Goal: Task Accomplishment & Management: Use online tool/utility

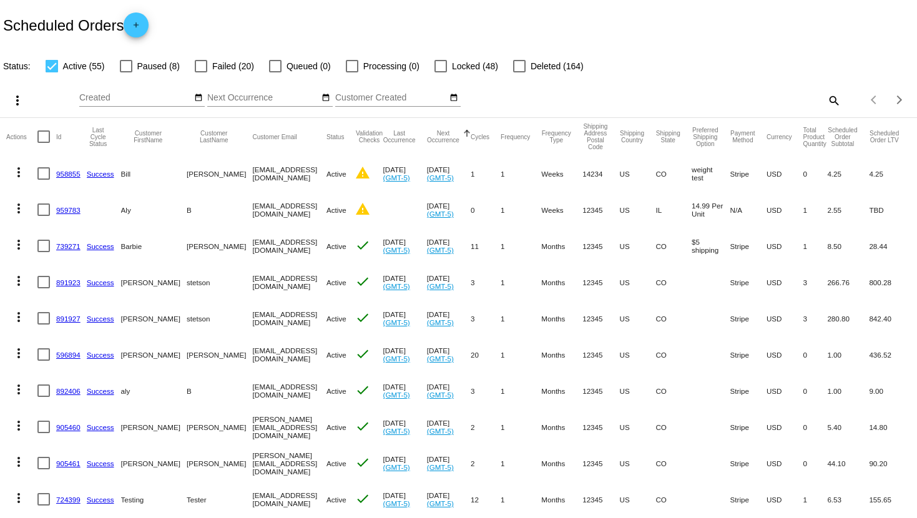
click at [71, 172] on link "958855" at bounding box center [68, 174] width 24 height 8
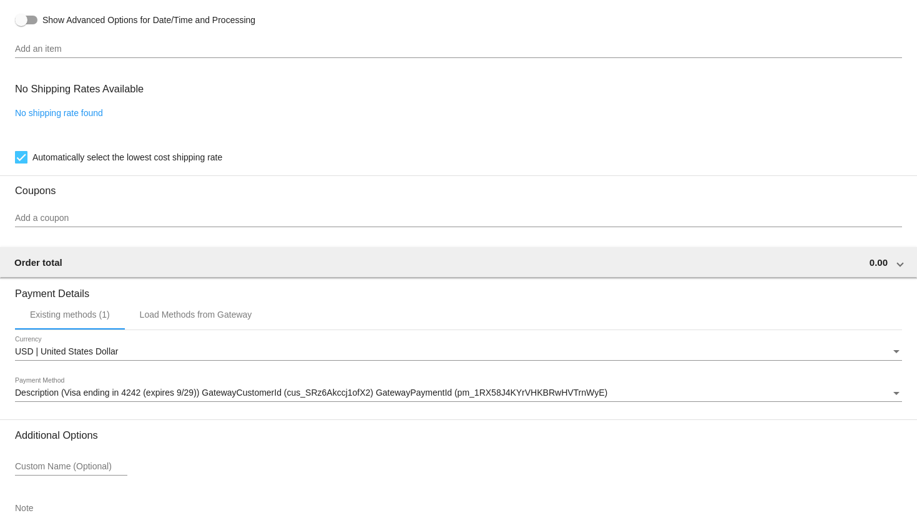
scroll to position [693, 0]
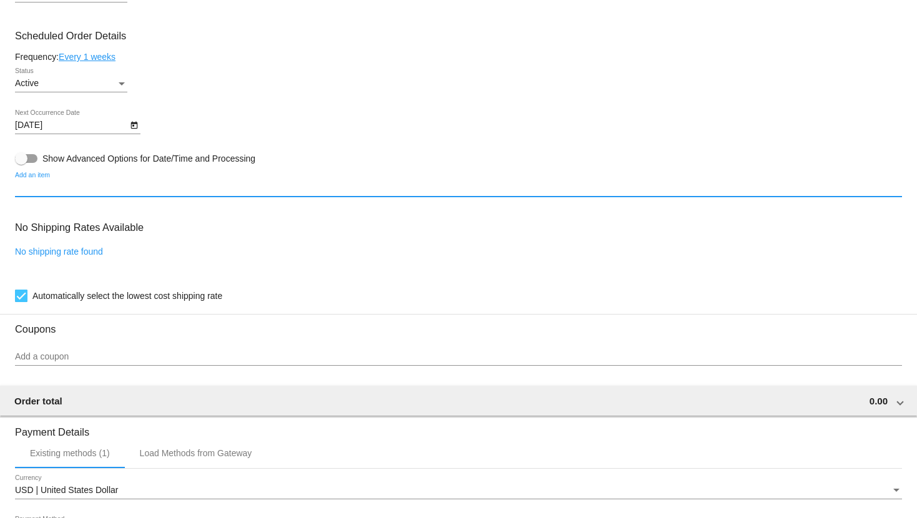
click at [67, 193] on input "Add an item" at bounding box center [458, 188] width 887 height 10
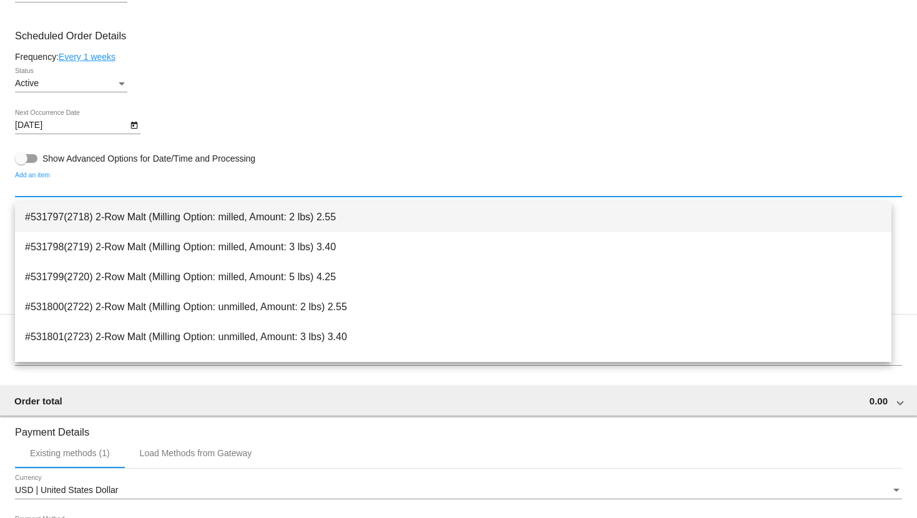
click at [123, 218] on span "#531797(2718) 2-Row Malt (Milling Option: milled, Amount: 2 lbs) 2.55" at bounding box center [453, 217] width 856 height 30
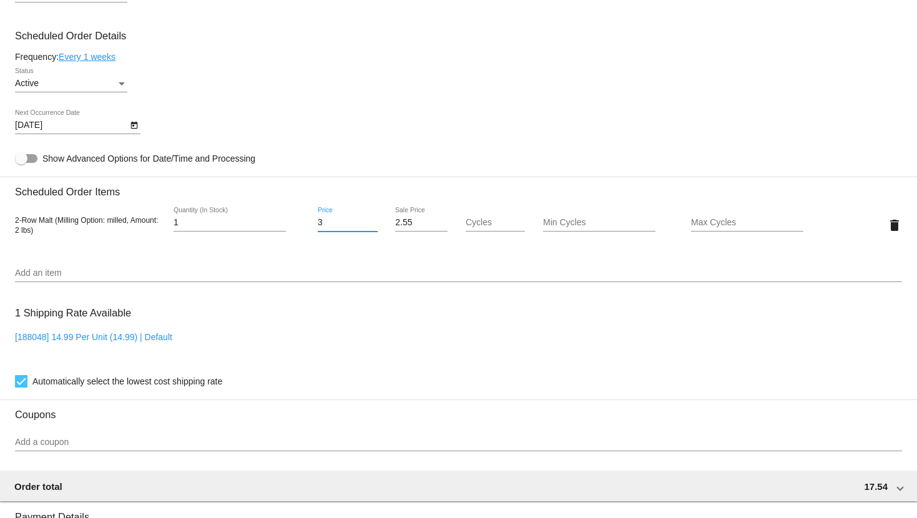
drag, startPoint x: 325, startPoint y: 229, endPoint x: 285, endPoint y: 234, distance: 40.9
click at [324, 228] on input "3" at bounding box center [348, 223] width 60 height 10
type input "0"
click at [708, 229] on mat-card "Customer 6810720: Bill Bob bill@qpilot.test.com Customer Shipping Enter Shippin…" at bounding box center [458, 195] width 917 height 1248
click at [707, 228] on input "Max Cycles" at bounding box center [747, 223] width 112 height 10
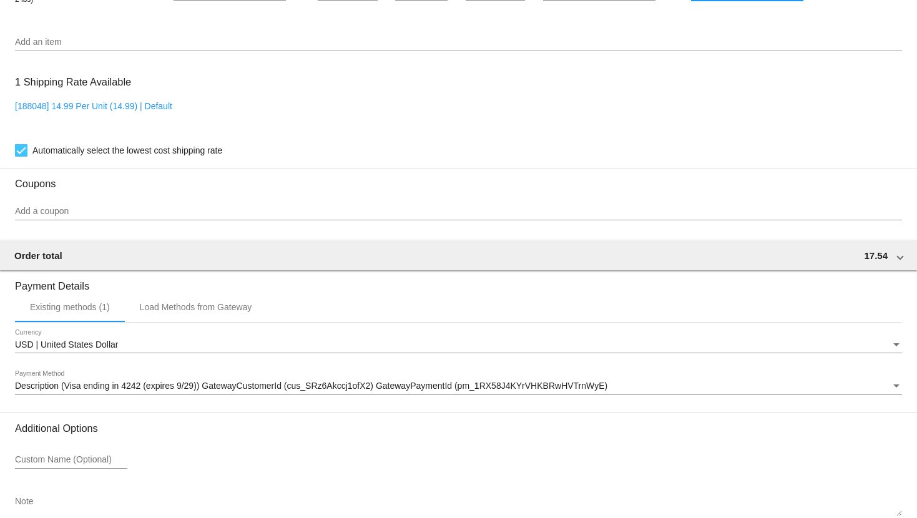
scroll to position [1003, 0]
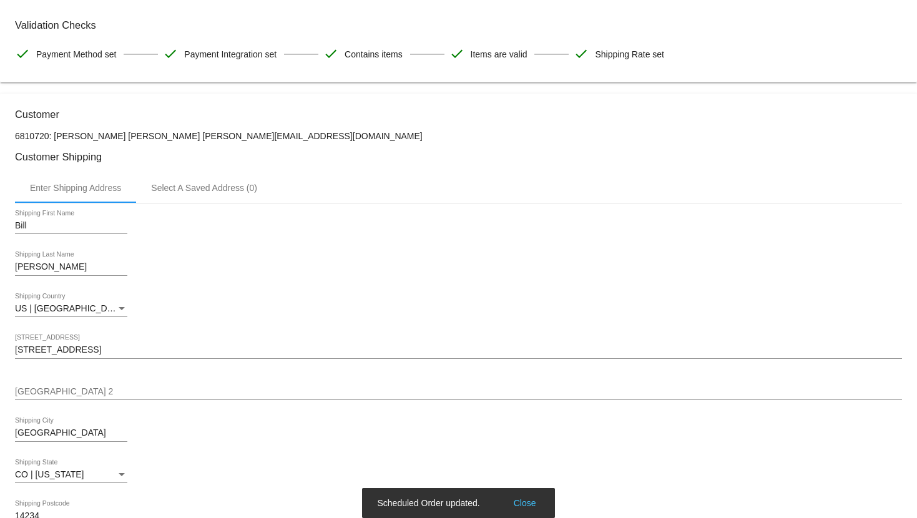
scroll to position [0, 0]
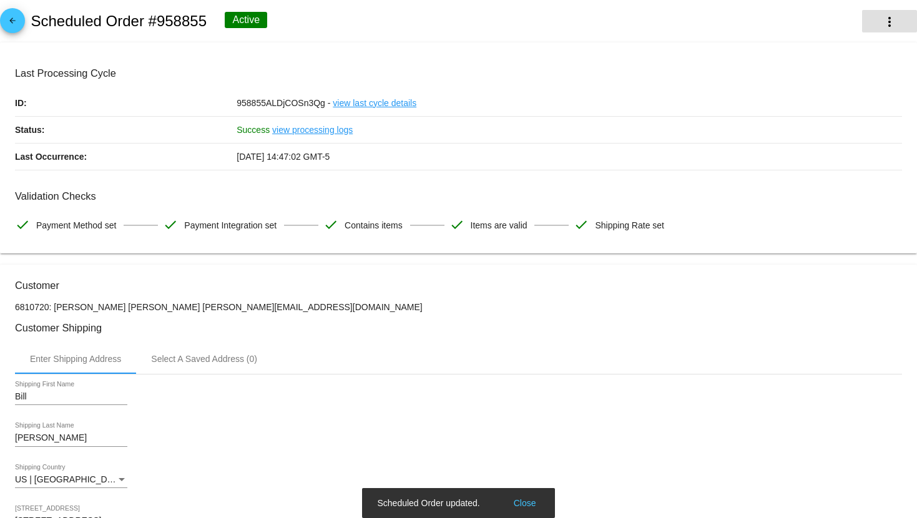
type input "1"
click at [893, 17] on button "more_vert" at bounding box center [889, 21] width 55 height 22
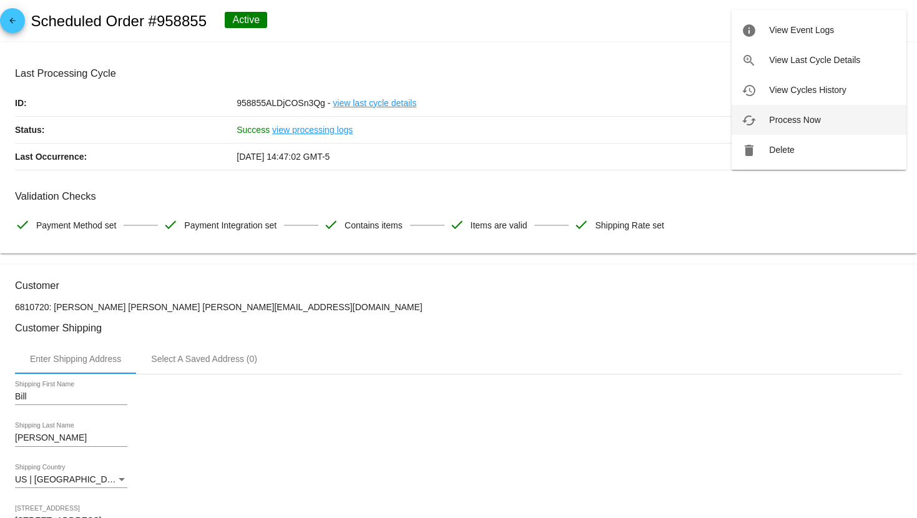
click at [817, 121] on span "Process Now" at bounding box center [794, 120] width 51 height 10
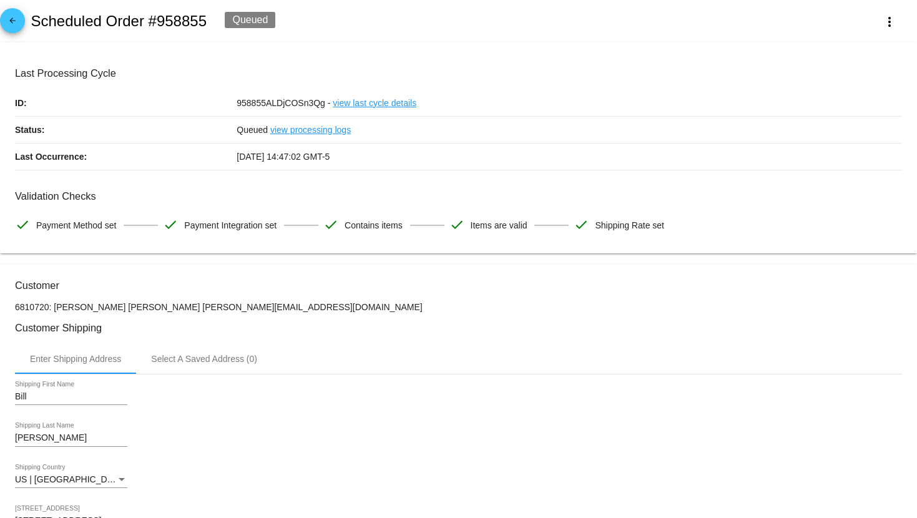
drag, startPoint x: 208, startPoint y: 21, endPoint x: 152, endPoint y: 12, distance: 56.2
click at [152, 12] on div "arrow_back Scheduled Order #958855 Queued more_vert" at bounding box center [458, 21] width 917 height 42
copy h2 "958855"
click at [7, 17] on mat-icon "arrow_back" at bounding box center [12, 23] width 15 height 15
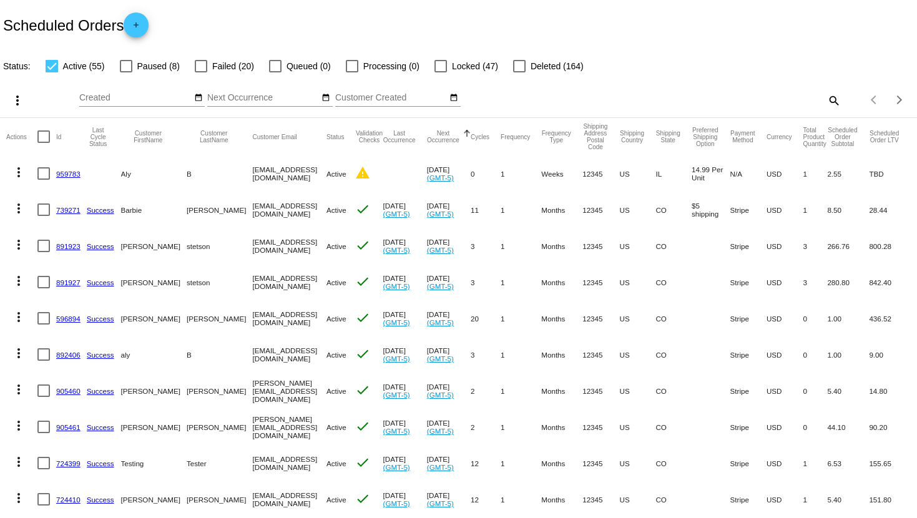
click at [829, 100] on mat-icon "search" at bounding box center [832, 99] width 15 height 19
paste input "958855"
type input "958855"
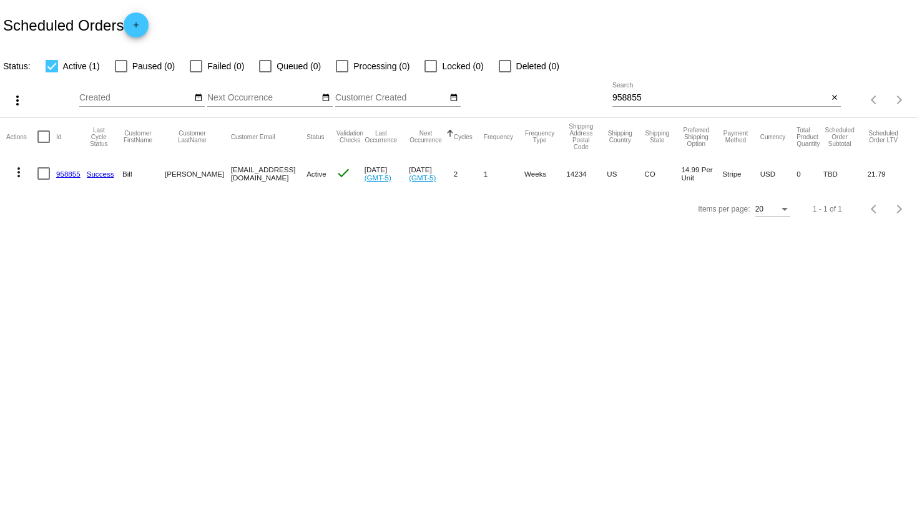
click at [69, 176] on link "958855" at bounding box center [68, 174] width 24 height 8
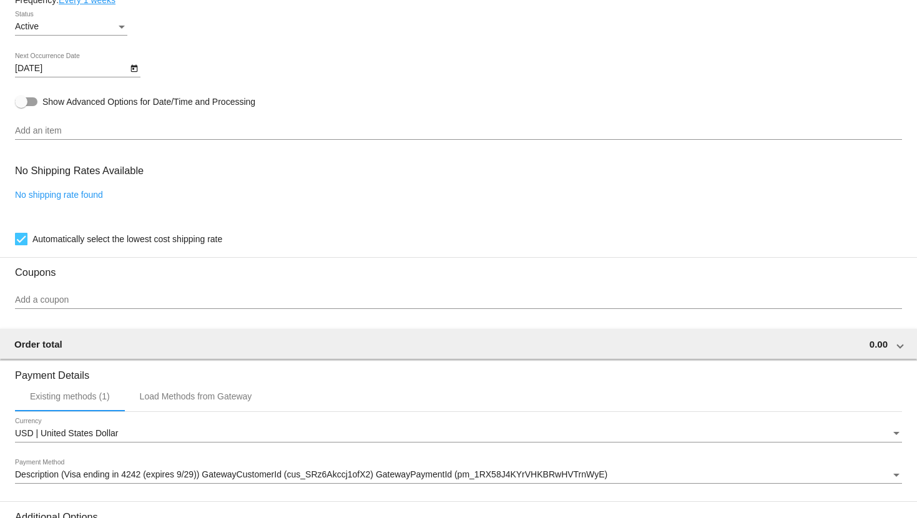
scroll to position [917, 0]
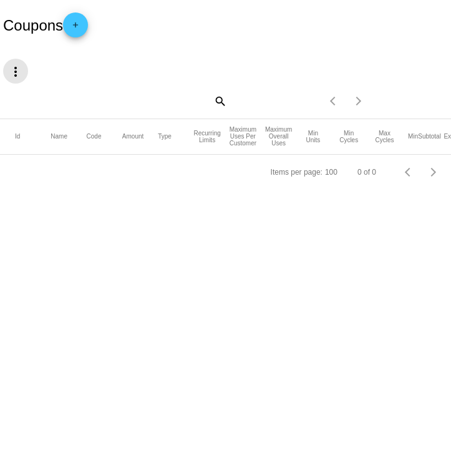
click at [10, 73] on mat-icon "more_vert" at bounding box center [15, 71] width 15 height 15
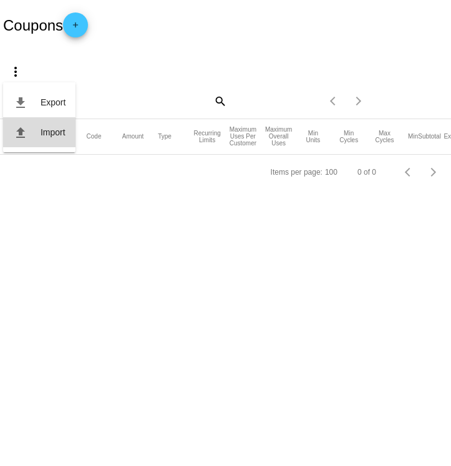
click at [22, 137] on mat-icon "file_upload" at bounding box center [20, 132] width 15 height 15
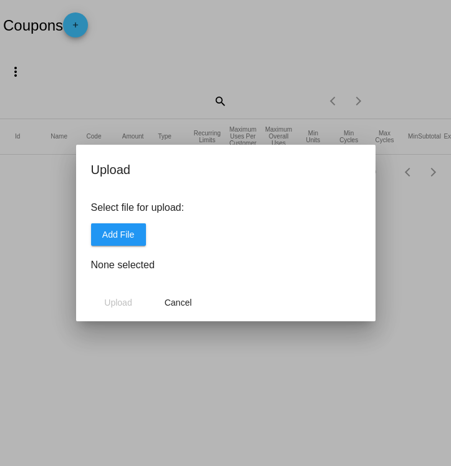
click at [129, 241] on button "Add File" at bounding box center [118, 234] width 55 height 22
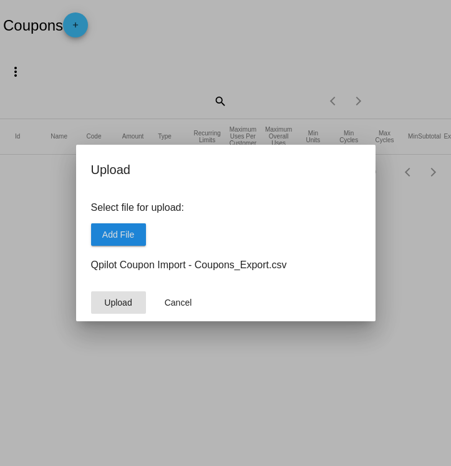
click at [132, 302] on button "Upload" at bounding box center [118, 302] width 55 height 22
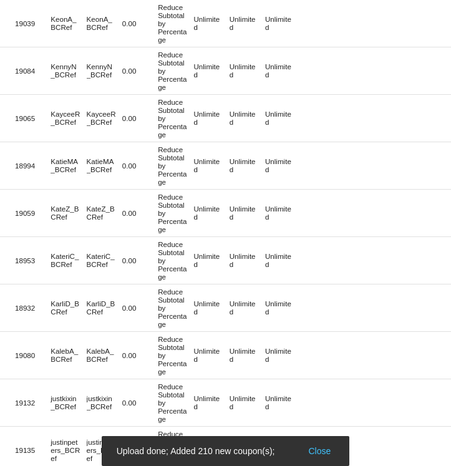
scroll to position [4399, 0]
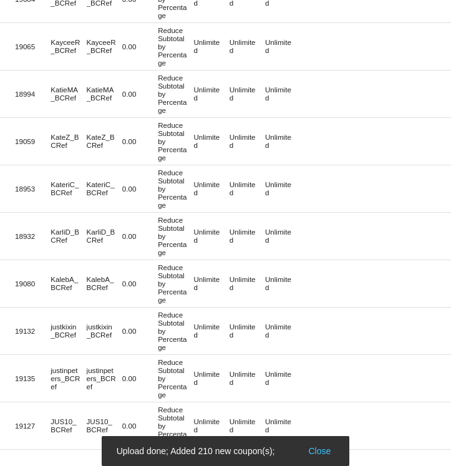
click at [326, 453] on button "Close" at bounding box center [319, 451] width 30 height 12
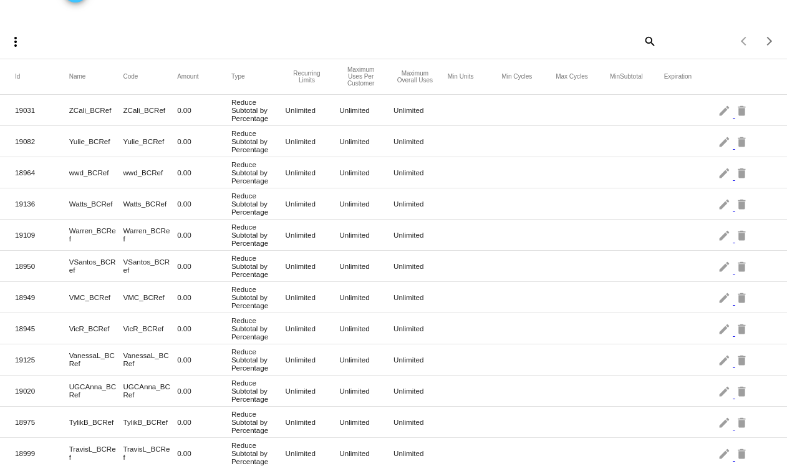
scroll to position [62, 0]
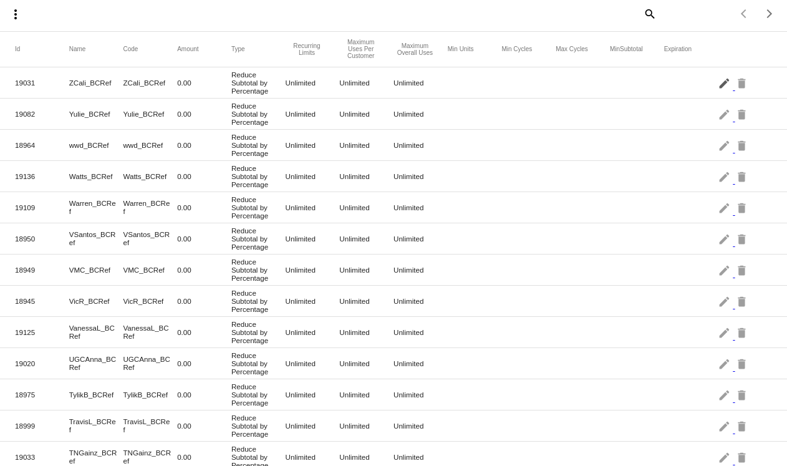
click at [719, 82] on mat-icon "edit" at bounding box center [725, 82] width 15 height 19
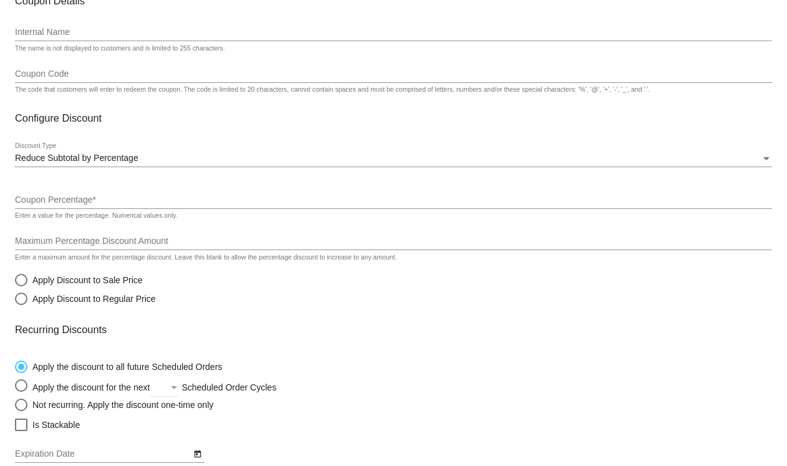
type input "ZCali_BCRef"
type input "0"
radio input "true"
checkbox input "true"
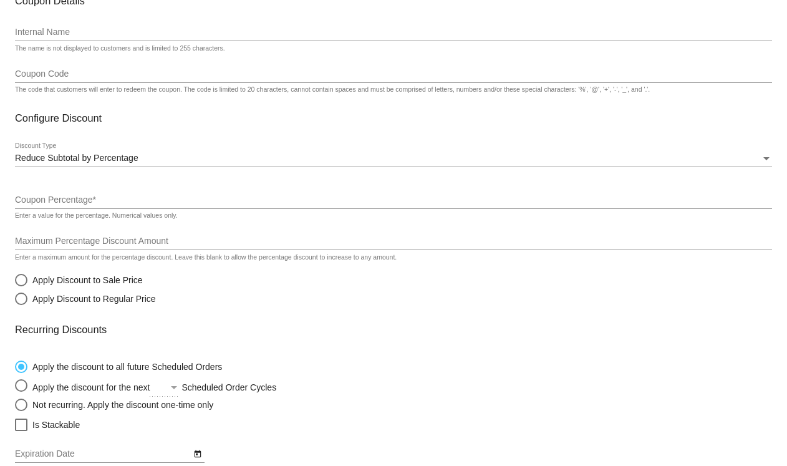
checkbox input "true"
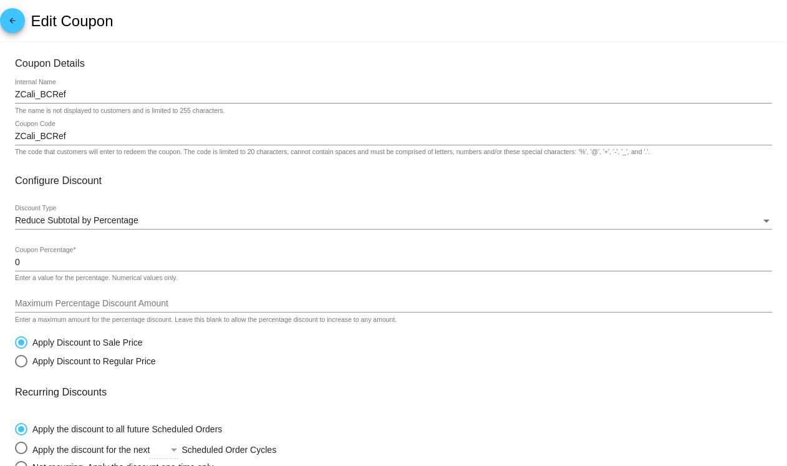
click at [9, 22] on mat-icon "arrow_back" at bounding box center [12, 23] width 15 height 15
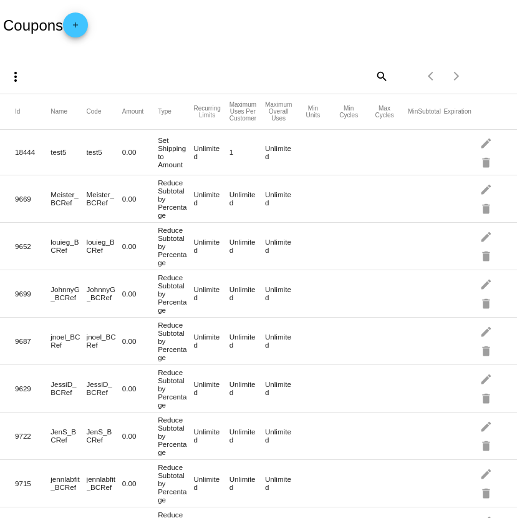
click at [14, 79] on mat-icon "more_vert" at bounding box center [15, 76] width 15 height 15
click at [39, 136] on button "file_upload Import" at bounding box center [39, 137] width 72 height 30
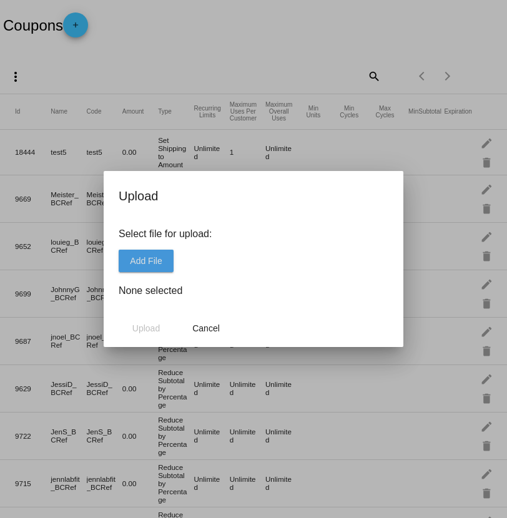
click at [152, 261] on span "Add File" at bounding box center [146, 261] width 32 height 10
click at [158, 340] on mat-dialog-actions "Upload Cancel" at bounding box center [254, 327] width 270 height 37
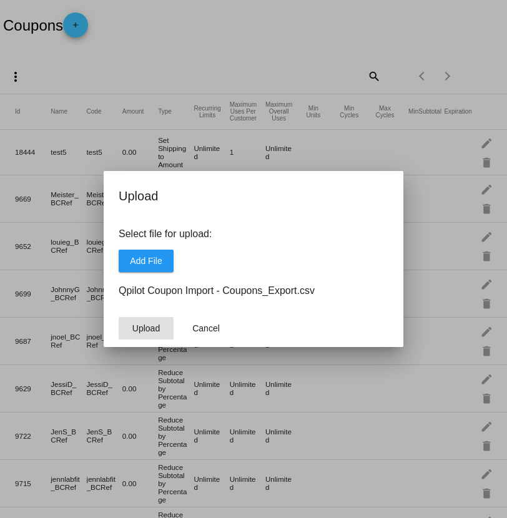
click at [152, 329] on span "Upload" at bounding box center [145, 328] width 27 height 10
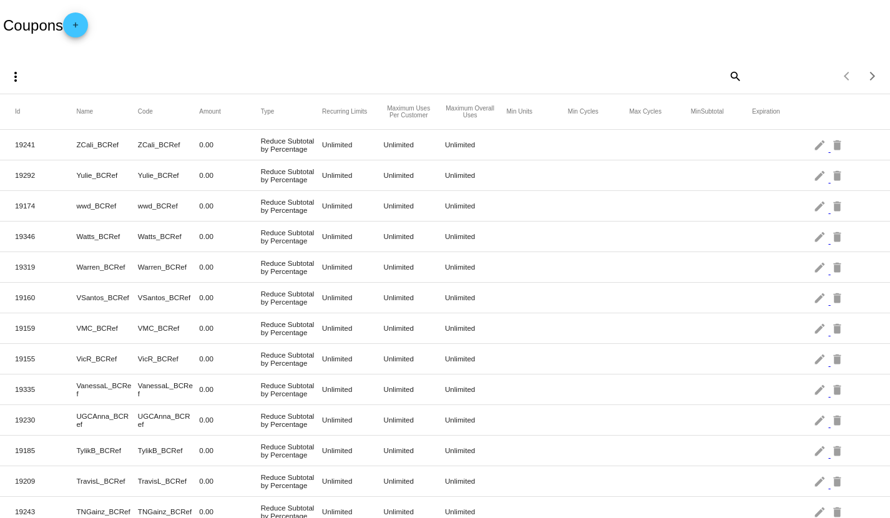
click at [727, 80] on mat-icon "search" at bounding box center [734, 75] width 15 height 19
click at [659, 71] on input "Search" at bounding box center [630, 74] width 221 height 10
paste input "Rooster_BCRef"
type input "Rooster_BCRef"
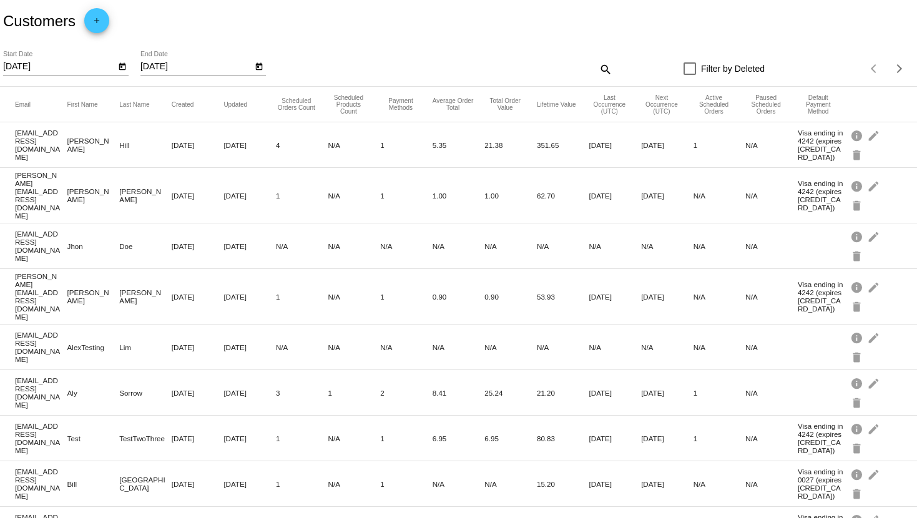
click at [118, 66] on icon "Open calendar" at bounding box center [122, 66] width 9 height 15
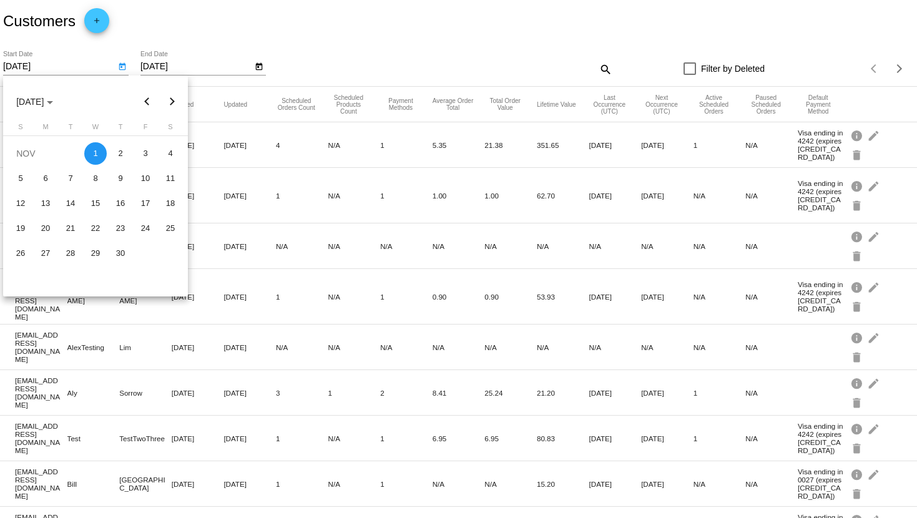
click at [152, 104] on button "Previous month" at bounding box center [147, 101] width 25 height 25
click at [170, 105] on button "Next month" at bounding box center [172, 101] width 25 height 25
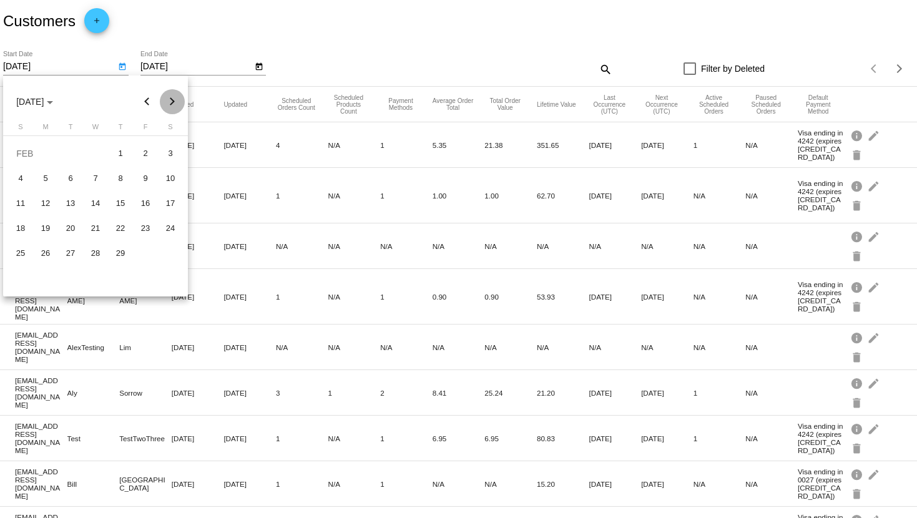
click at [170, 105] on button "Next month" at bounding box center [172, 101] width 25 height 25
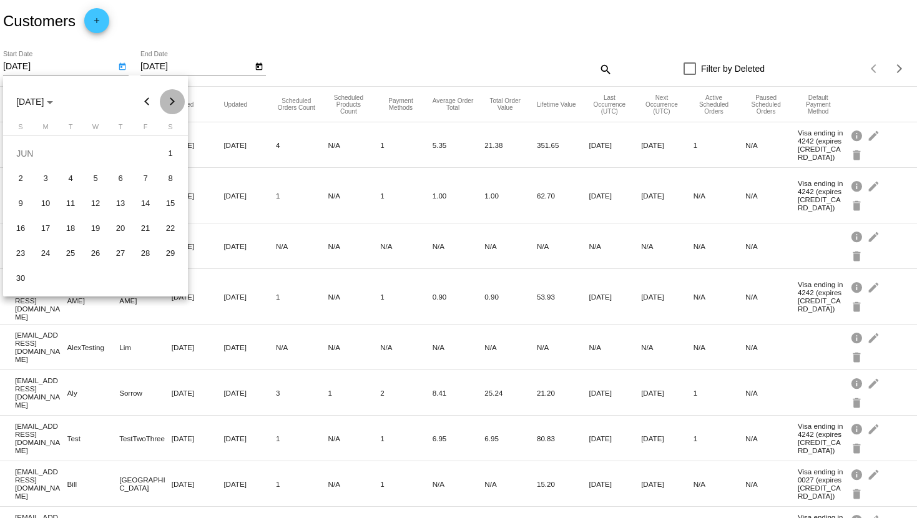
click at [170, 105] on button "Next month" at bounding box center [172, 101] width 25 height 25
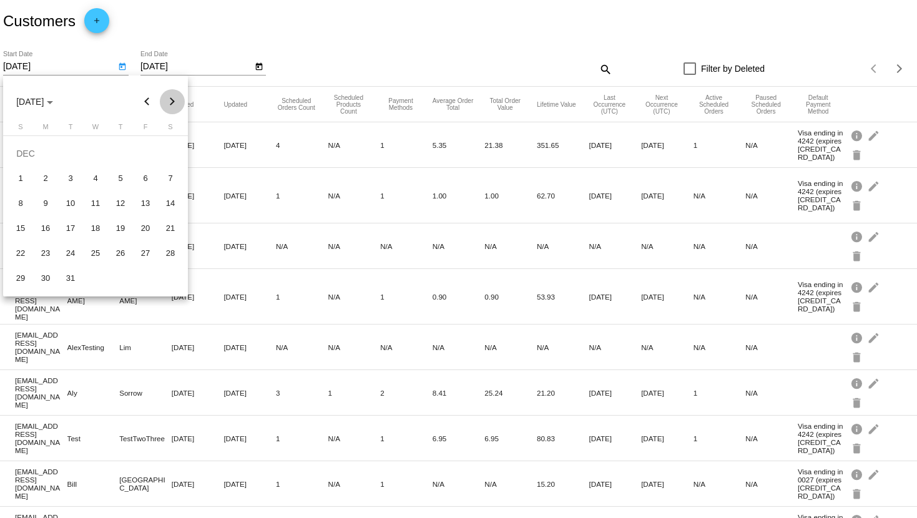
click at [170, 105] on button "Next month" at bounding box center [172, 101] width 25 height 25
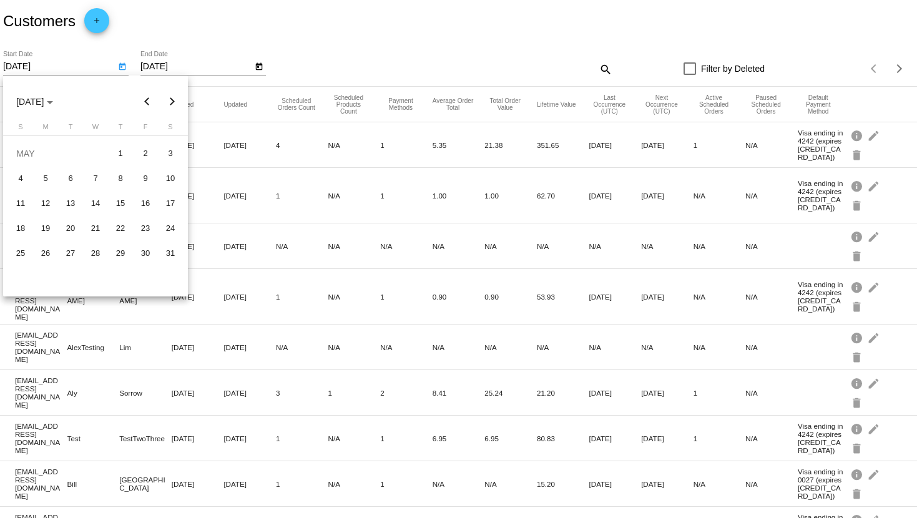
click at [170, 104] on button "Next month" at bounding box center [172, 101] width 25 height 25
click at [21, 173] on div "1" at bounding box center [20, 178] width 22 height 22
type input "6/1/2025"
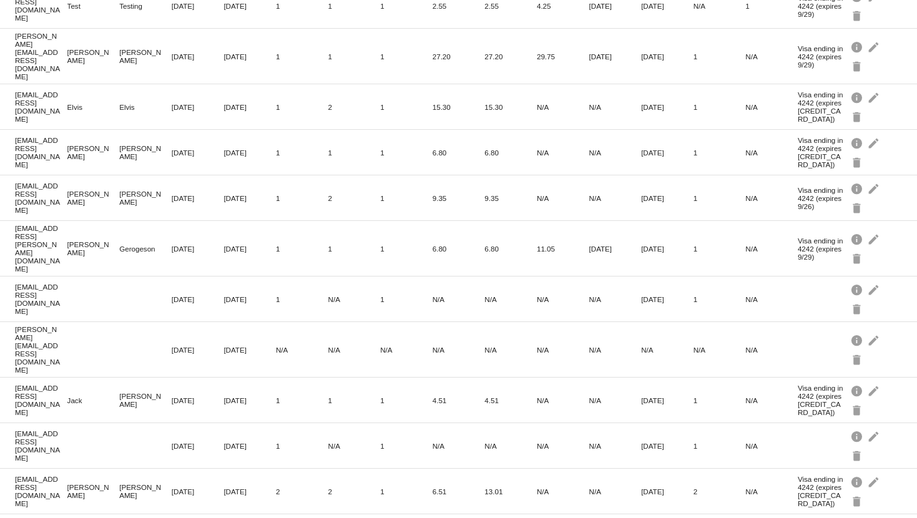
scroll to position [241, 0]
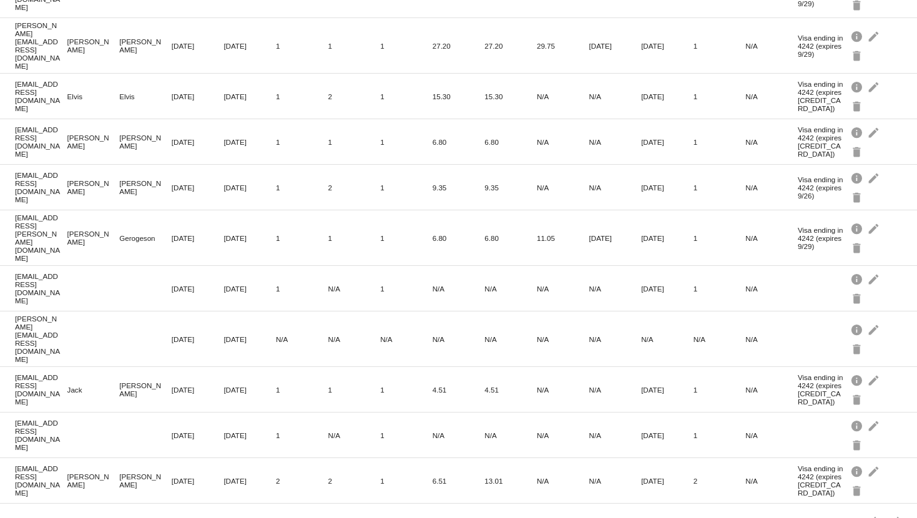
drag, startPoint x: 42, startPoint y: 455, endPoint x: 11, endPoint y: 441, distance: 34.1
click at [11, 458] on mat-row "bettysue@qpilo.com Betty Sue Aug 12, 2025 Aug 12, 2025 2 2 1 6.51 13.01 N/A N/A…" at bounding box center [458, 481] width 917 height 46
copy mat-cell "bettysue@qpilo.com"
drag, startPoint x: 54, startPoint y: 275, endPoint x: 14, endPoint y: 263, distance: 42.3
click at [13, 266] on mat-row "lala@lala.qpilt.com Jul 18, 2025 Jul 18, 2025 1 N/A 1 N/A N/A N/A N/A Aug 18, 2…" at bounding box center [458, 289] width 917 height 46
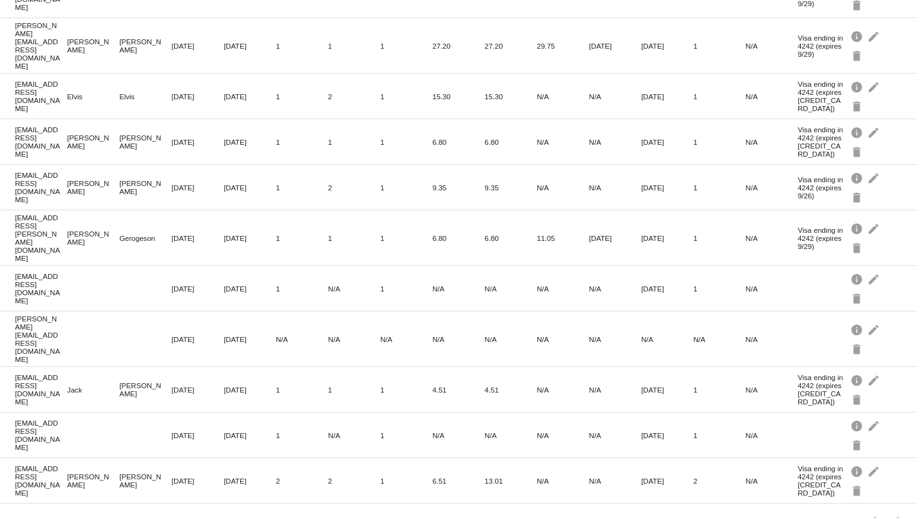
copy mat-cell "lala@lala.qpilt.com"
drag, startPoint x: 42, startPoint y: 140, endPoint x: 12, endPoint y: 130, distance: 31.0
click at [12, 130] on mat-row "zoezoe@qplot.com Zoe Zoe Jul 16, 2025 Jul 16, 2025 1 1 1 6.80 6.80 N/A N/A Jul …" at bounding box center [458, 142] width 917 height 46
copy mat-cell "[EMAIL_ADDRESS][DOMAIN_NAME]"
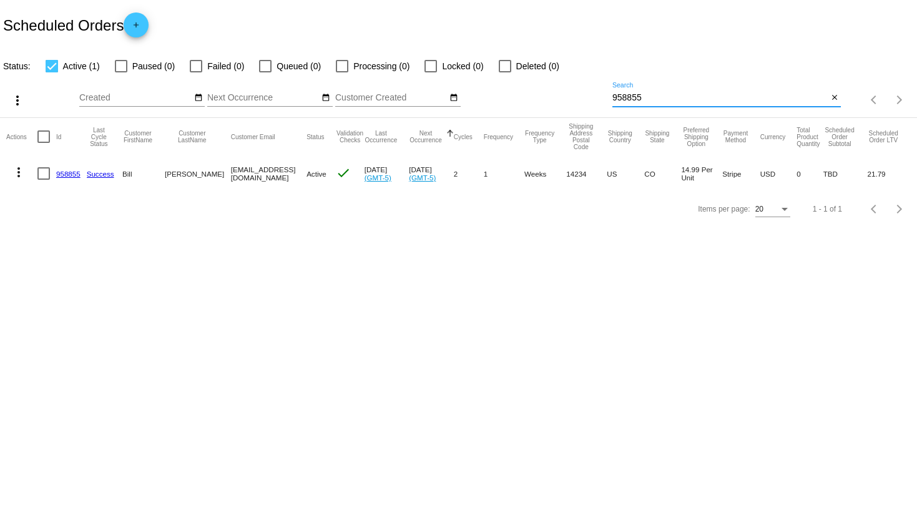
drag, startPoint x: 696, startPoint y: 95, endPoint x: 591, endPoint y: 90, distance: 104.3
click at [591, 90] on div "more_vert Aug Jan Feb Mar [DATE]" at bounding box center [458, 96] width 917 height 44
paste input "[EMAIL_ADDRESS][DOMAIN_NAME]"
type input "[EMAIL_ADDRESS][DOMAIN_NAME]"
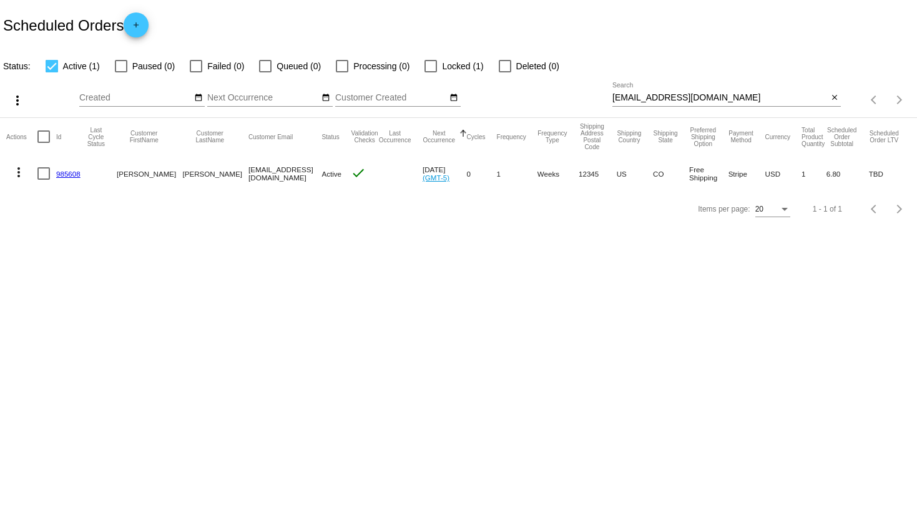
drag, startPoint x: 209, startPoint y: 175, endPoint x: 265, endPoint y: 176, distance: 55.5
click at [268, 177] on mat-cell "[EMAIL_ADDRESS][DOMAIN_NAME]" at bounding box center [284, 173] width 73 height 36
copy mat-cell "[EMAIL_ADDRESS][DOMAIN_NAME]"
click at [834, 97] on mat-icon "close" at bounding box center [834, 98] width 9 height 10
